Goal: Download file/media

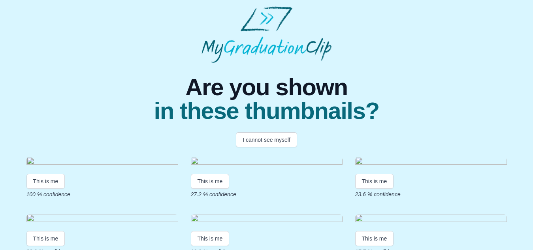
click at [130, 168] on img at bounding box center [102, 162] width 152 height 11
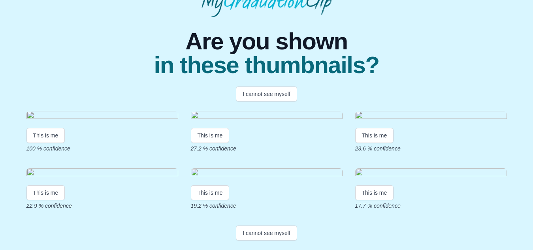
scroll to position [119, 0]
click at [51, 138] on button "This is me" at bounding box center [45, 135] width 39 height 15
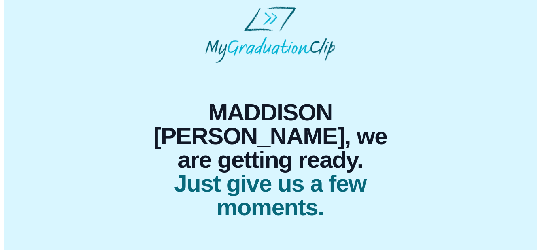
scroll to position [0, 0]
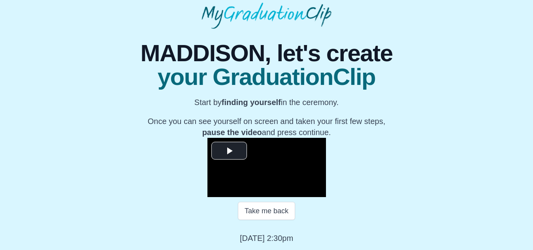
scroll to position [149, 0]
click at [229, 151] on span "Video Player" at bounding box center [229, 151] width 0 height 0
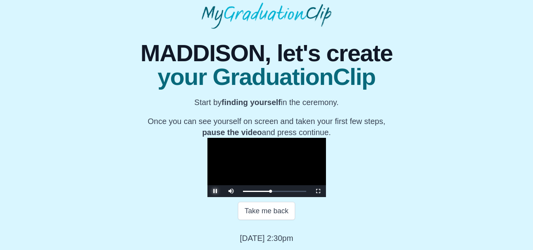
click at [215, 191] on span "Video Player" at bounding box center [215, 191] width 0 height 0
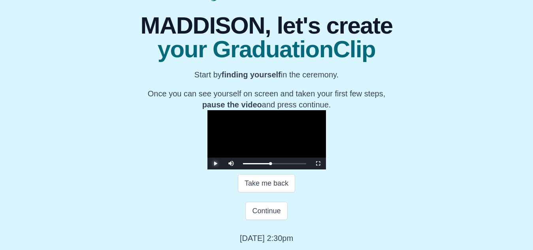
click at [215, 164] on span "Video Player" at bounding box center [215, 164] width 0 height 0
click at [258, 220] on button "Continue" at bounding box center [266, 211] width 42 height 18
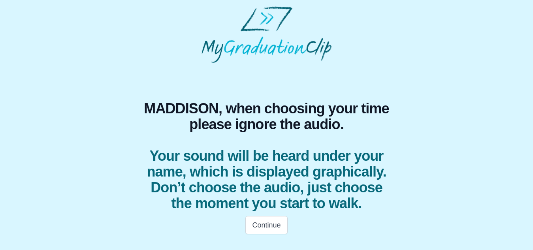
scroll to position [11, 0]
click at [261, 228] on button "Continue" at bounding box center [266, 225] width 42 height 18
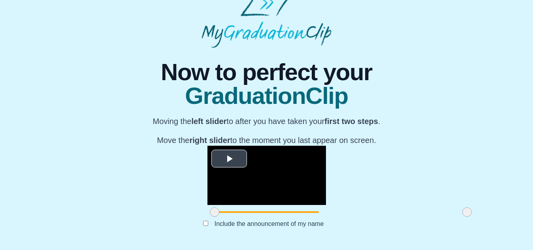
scroll to position [106, 0]
click at [229, 159] on span "Video Player" at bounding box center [229, 159] width 0 height 0
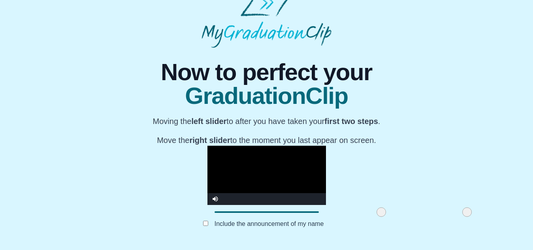
drag, startPoint x: 141, startPoint y: 212, endPoint x: 308, endPoint y: 203, distance: 167.0
click at [308, 203] on div "**********" at bounding box center [266, 183] width 119 height 74
drag, startPoint x: 309, startPoint y: 213, endPoint x: 191, endPoint y: 206, distance: 118.7
click at [255, 206] on div at bounding box center [262, 212] width 14 height 14
drag, startPoint x: 394, startPoint y: 208, endPoint x: 314, endPoint y: 207, distance: 80.2
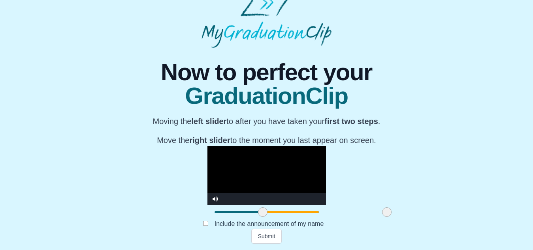
click at [380, 207] on div at bounding box center [387, 212] width 14 height 14
click at [264, 230] on button "Submit" at bounding box center [266, 236] width 31 height 15
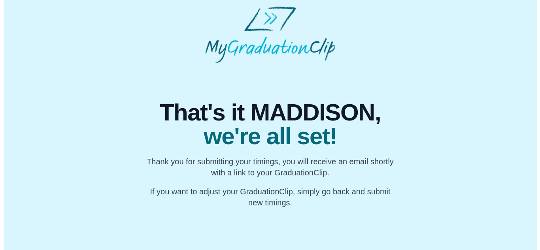
scroll to position [0, 0]
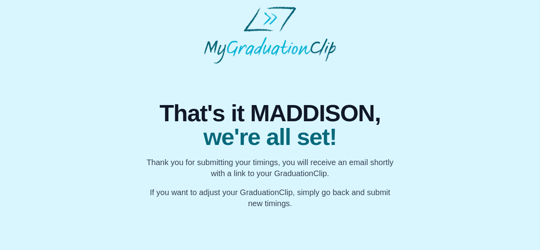
click at [379, 125] on span "That's it MADDISON," at bounding box center [270, 114] width 251 height 24
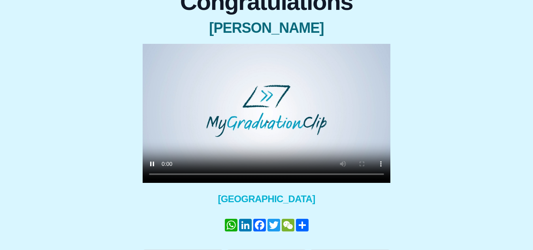
scroll to position [108, 0]
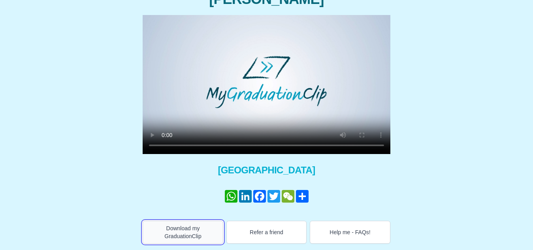
click at [185, 233] on button "Download my GraduationClip" at bounding box center [183, 232] width 81 height 23
